Goal: Task Accomplishment & Management: Complete application form

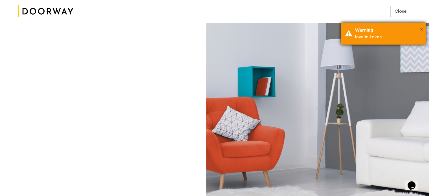
click at [422, 29] on span "×" at bounding box center [421, 30] width 3 height 6
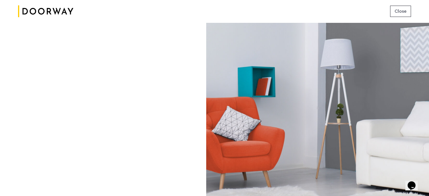
click at [403, 8] on span "Close" at bounding box center [401, 11] width 12 height 7
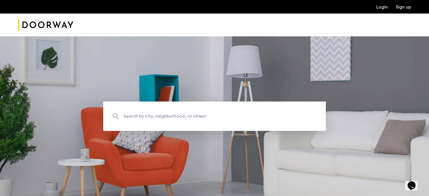
click at [378, 8] on link "Login" at bounding box center [382, 7] width 12 height 5
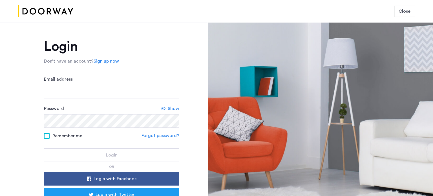
scroll to position [38, 0]
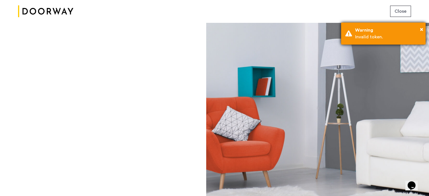
click at [419, 28] on div "Warning" at bounding box center [388, 30] width 66 height 7
